Goal: Information Seeking & Learning: Learn about a topic

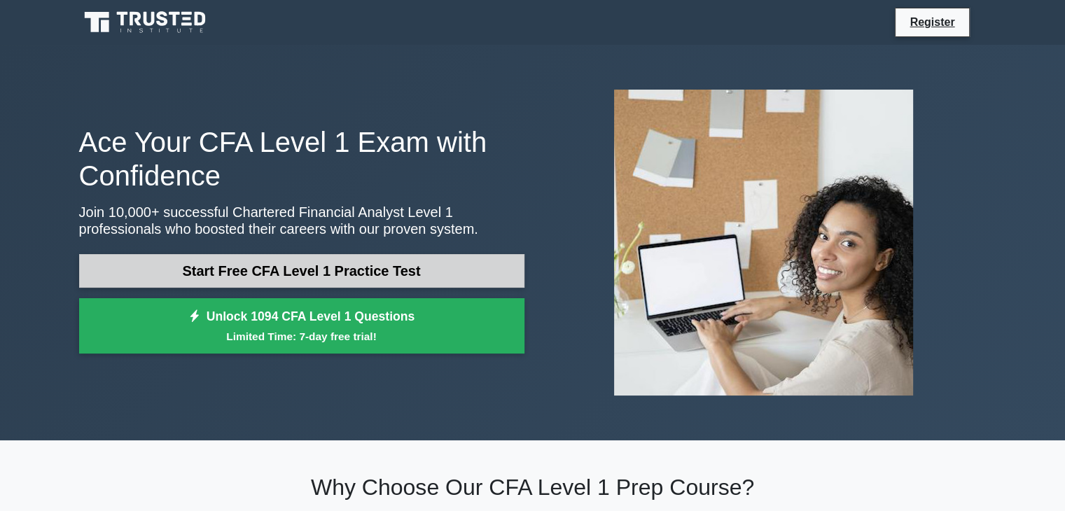
click at [286, 267] on link "Start Free CFA Level 1 Practice Test" at bounding box center [301, 271] width 445 height 34
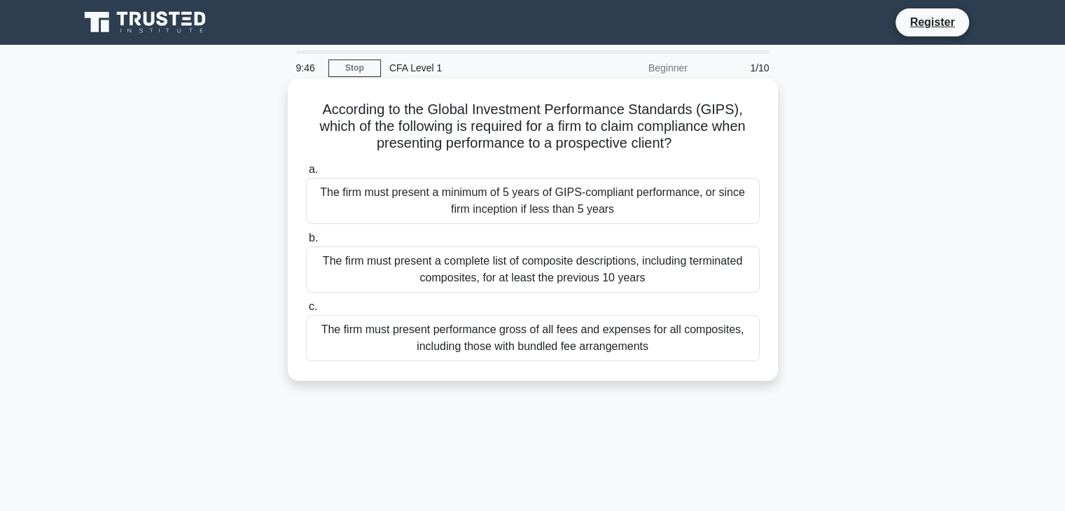
click at [431, 202] on div "The firm must present a minimum of 5 years of GIPS-compliant performance, or si…" at bounding box center [533, 201] width 454 height 46
click at [306, 174] on input "a. The firm must present a minimum of 5 years of GIPS-compliant performance, or…" at bounding box center [306, 169] width 0 height 9
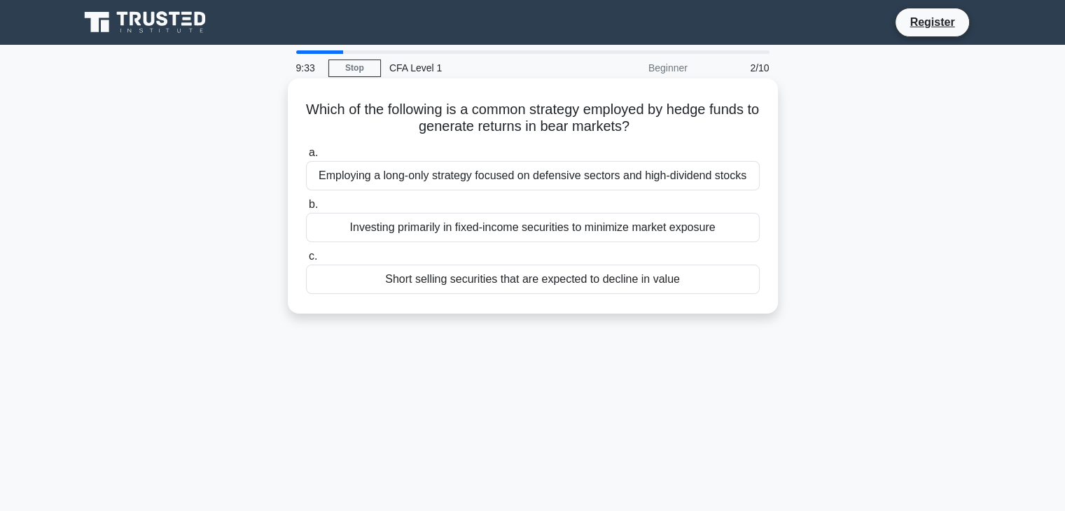
click at [559, 173] on div "Employing a long-only strategy focused on defensive sectors and high-dividend s…" at bounding box center [533, 175] width 454 height 29
click at [306, 158] on input "a. Employing a long-only strategy focused on defensive sectors and high-dividen…" at bounding box center [306, 152] width 0 height 9
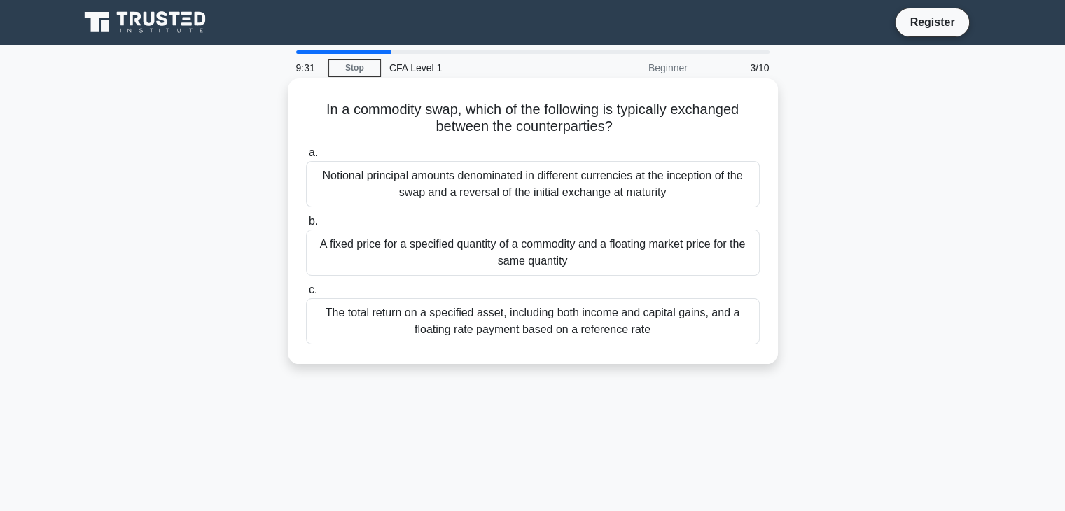
click at [559, 228] on label "b. A fixed price for a specified quantity of a commodity and a floating market …" at bounding box center [533, 244] width 454 height 63
click at [306, 226] on input "b. A fixed price for a specified quantity of a commodity and a floating market …" at bounding box center [306, 221] width 0 height 9
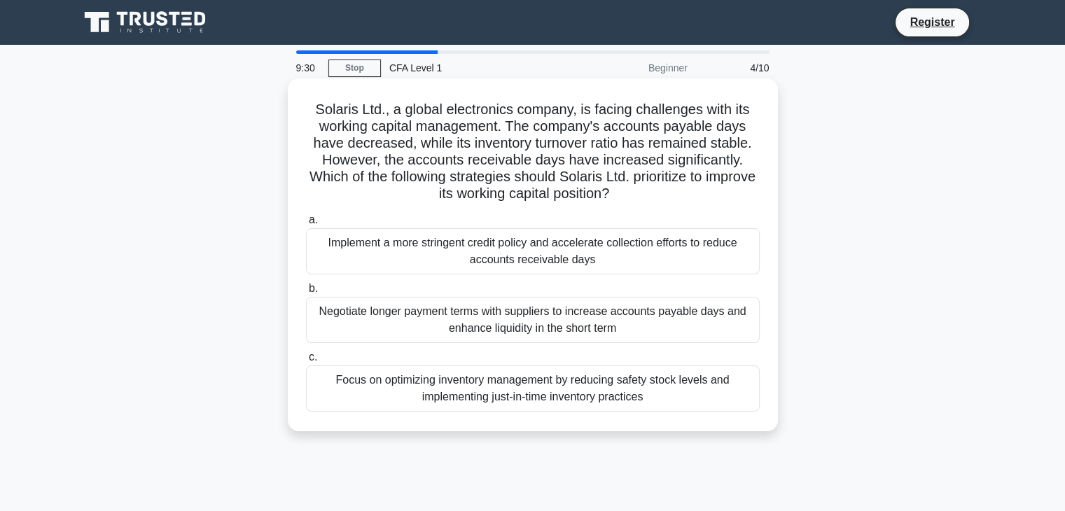
click at [559, 234] on div "Implement a more stringent credit policy and accelerate collection efforts to r…" at bounding box center [533, 251] width 454 height 46
click at [306, 225] on input "a. Implement a more stringent credit policy and accelerate collection efforts t…" at bounding box center [306, 220] width 0 height 9
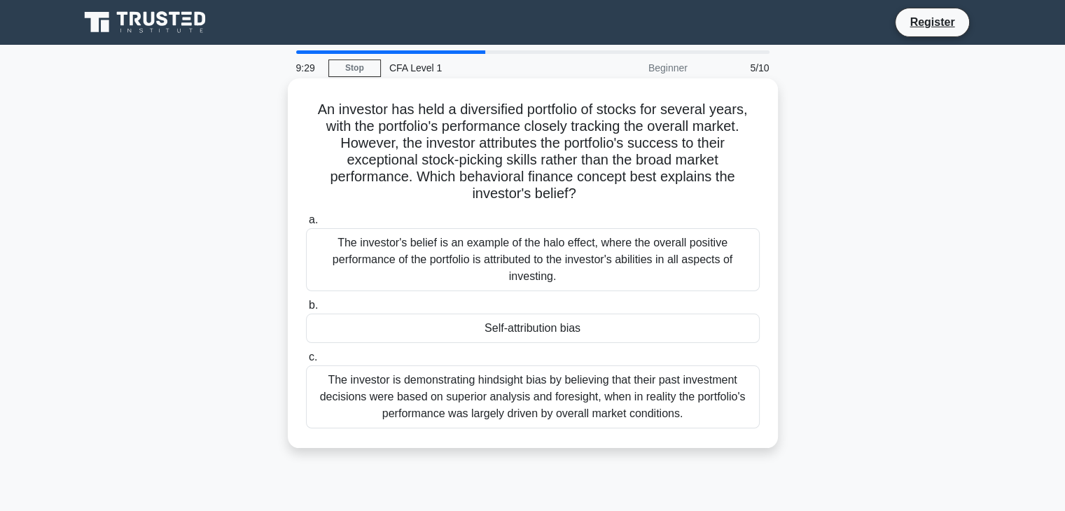
click at [543, 335] on div "Self-attribution bias" at bounding box center [533, 328] width 454 height 29
click at [306, 310] on input "b. Self-attribution bias" at bounding box center [306, 305] width 0 height 9
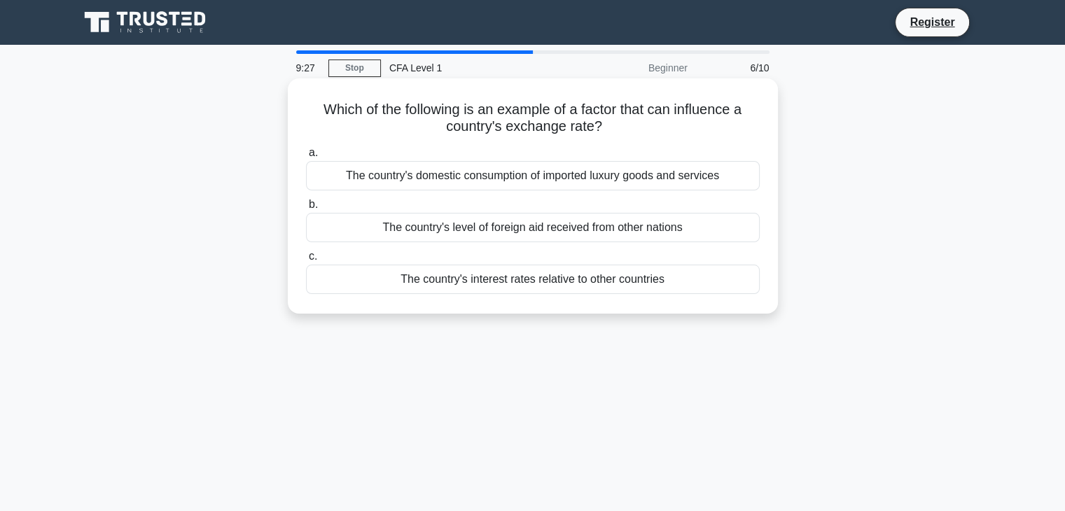
click at [537, 294] on div "The country's interest rates relative to other countries" at bounding box center [533, 279] width 454 height 29
click at [306, 261] on input "c. The country's interest rates relative to other countries" at bounding box center [306, 256] width 0 height 9
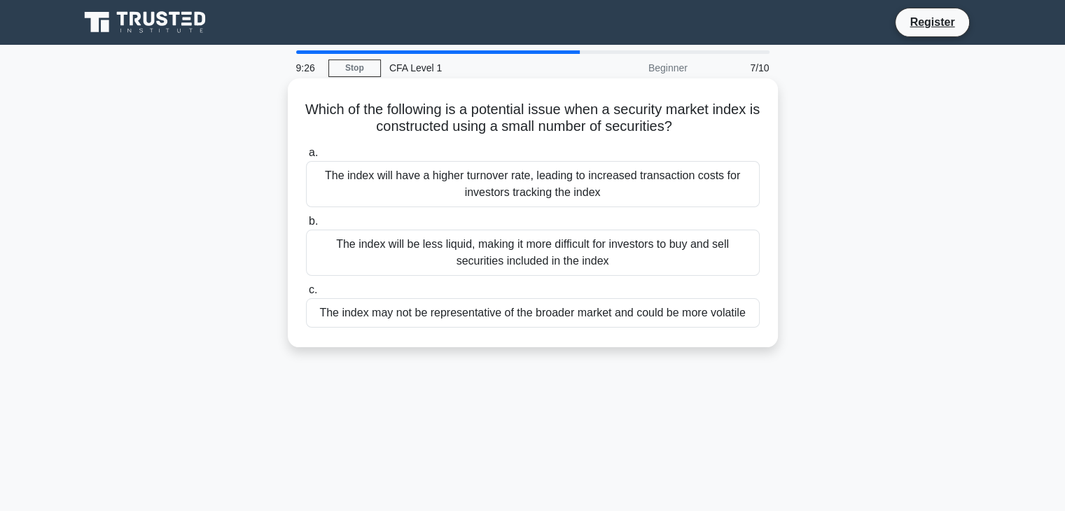
click at [548, 180] on div "The index will have a higher turnover rate, leading to increased transaction co…" at bounding box center [533, 184] width 454 height 46
click at [306, 158] on input "a. The index will have a higher turnover rate, leading to increased transaction…" at bounding box center [306, 152] width 0 height 9
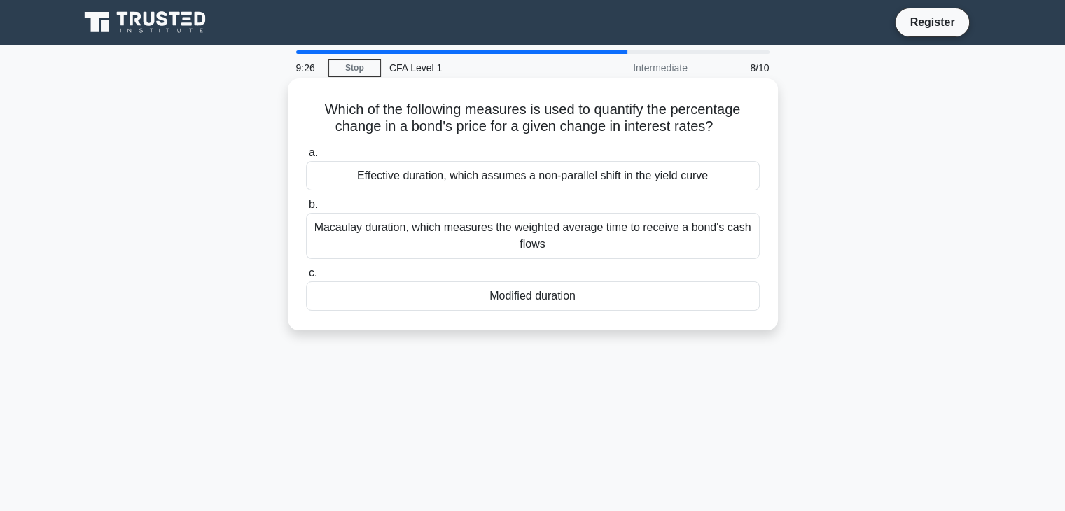
click at [541, 247] on div "Macaulay duration, which measures the weighted average time to receive a bond's…" at bounding box center [533, 236] width 454 height 46
click at [306, 209] on input "b. Macaulay duration, which measures the weighted average time to receive a bon…" at bounding box center [306, 204] width 0 height 9
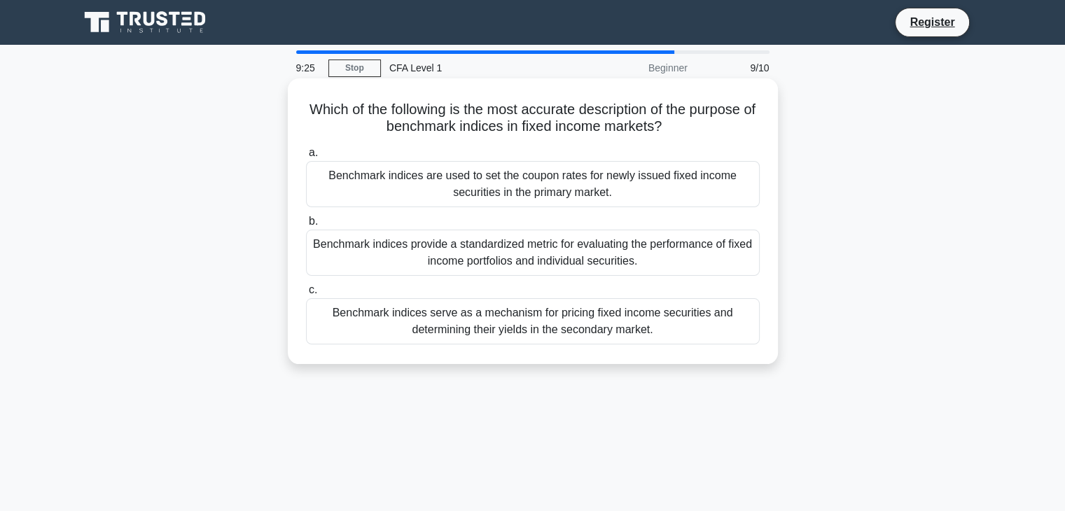
click at [541, 275] on div "Benchmark indices provide a standardized metric for evaluating the performance …" at bounding box center [533, 253] width 454 height 46
click at [306, 226] on input "b. Benchmark indices provide a standardized metric for evaluating the performan…" at bounding box center [306, 221] width 0 height 9
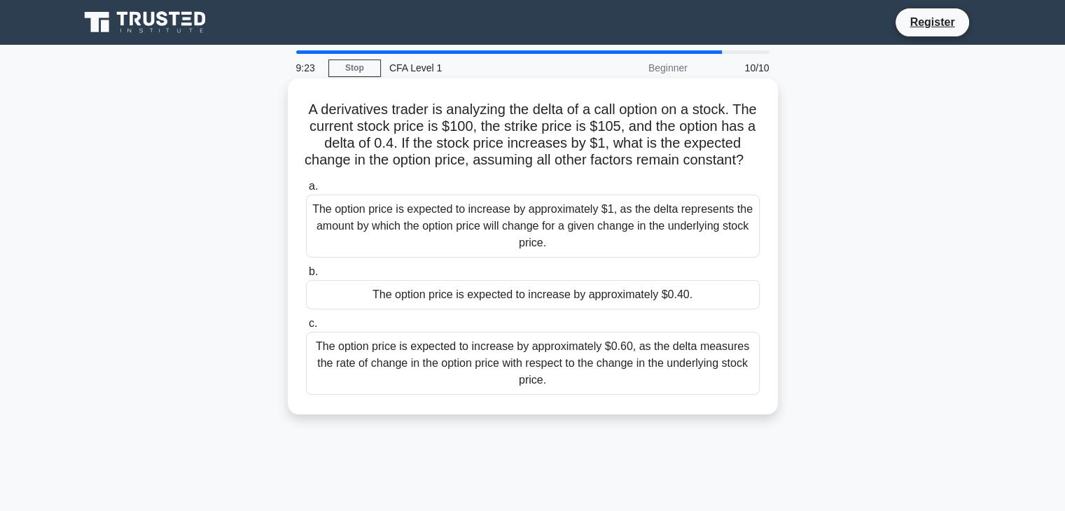
click at [538, 309] on div "The option price is expected to increase by approximately $0.40." at bounding box center [533, 294] width 454 height 29
click at [306, 277] on input "b. The option price is expected to increase by approximately $0.40." at bounding box center [306, 271] width 0 height 9
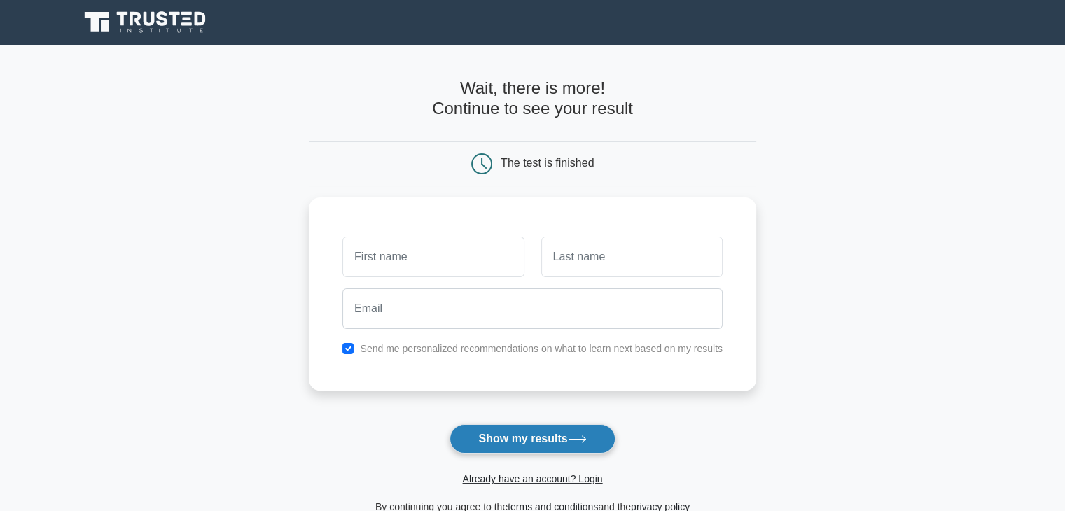
click at [512, 445] on button "Show my results" at bounding box center [532, 438] width 165 height 29
